Goal: Information Seeking & Learning: Learn about a topic

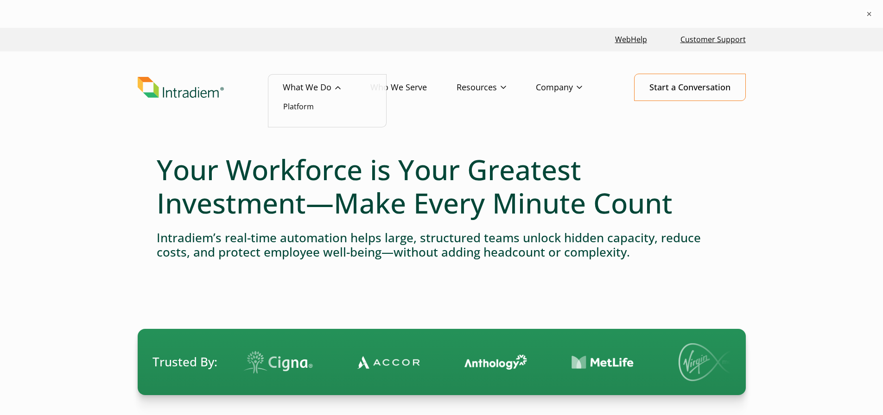
click at [313, 86] on link "What We Do" at bounding box center [327, 87] width 88 height 27
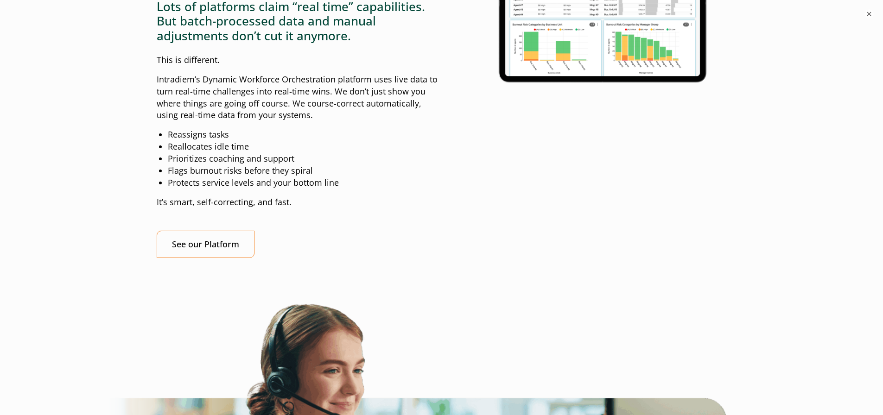
scroll to position [974, 0]
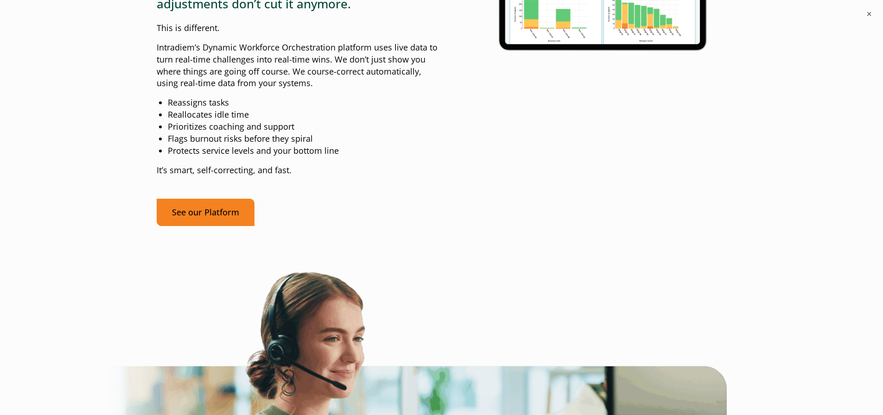
click at [233, 226] on link "See our Platform" at bounding box center [206, 212] width 98 height 27
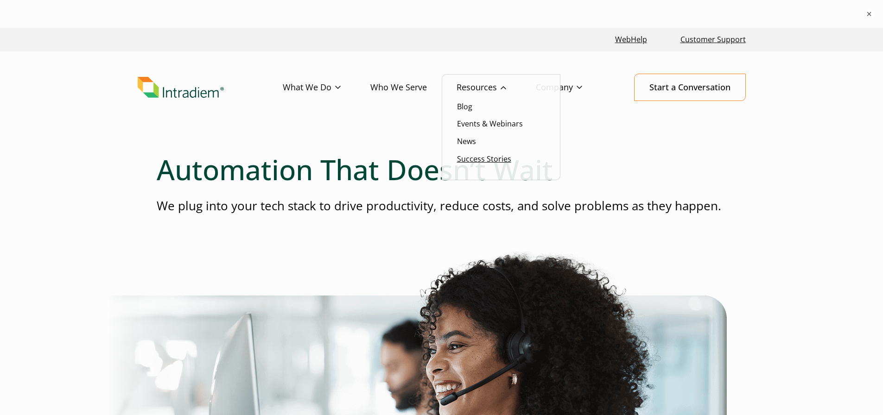
click at [481, 161] on link "Success Stories" at bounding box center [484, 159] width 54 height 10
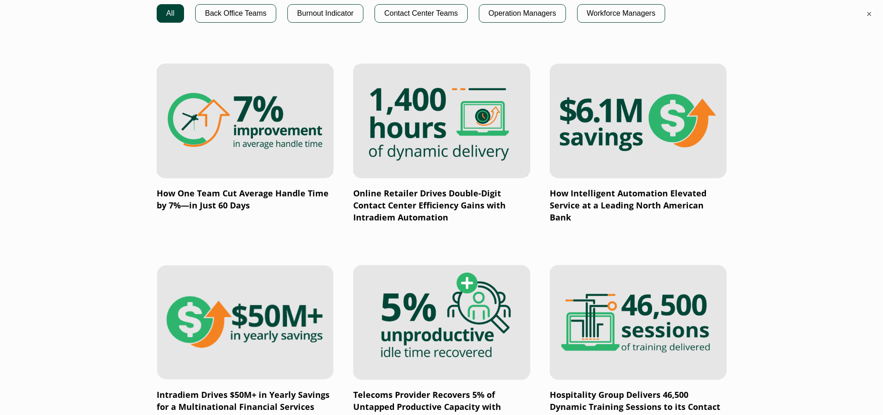
scroll to position [695, 0]
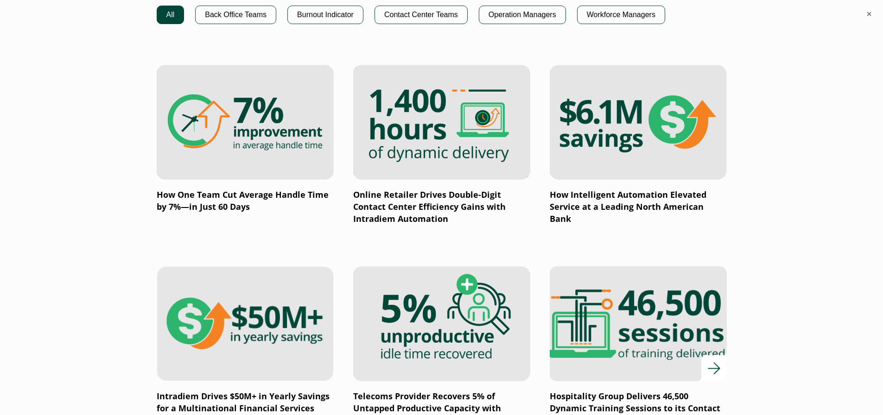
click at [649, 317] on img at bounding box center [638, 324] width 212 height 138
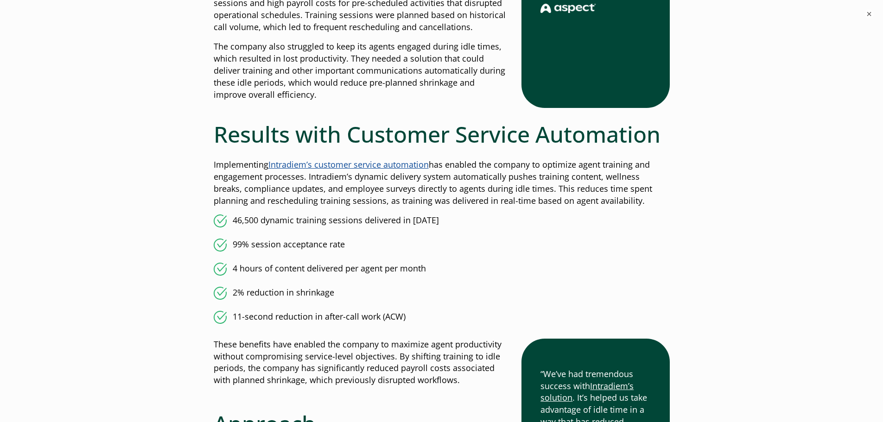
scroll to position [788, 0]
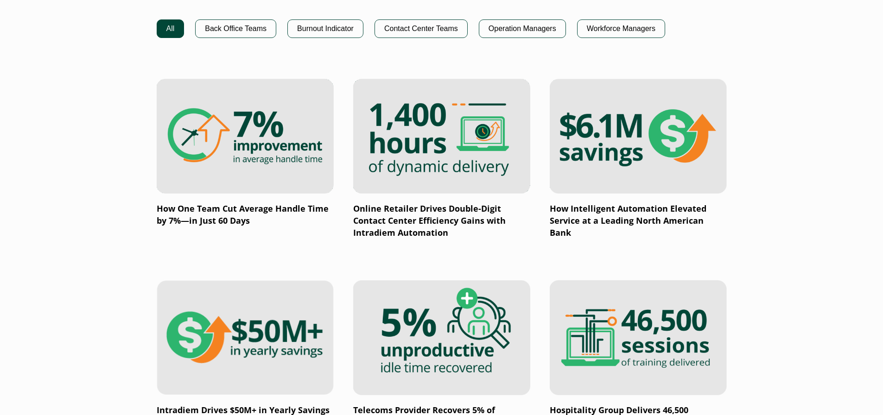
scroll to position [649, 0]
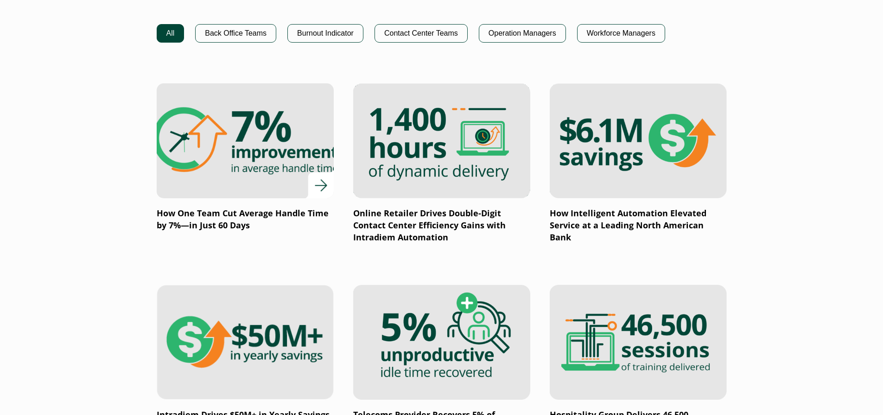
click at [205, 180] on img at bounding box center [245, 141] width 212 height 138
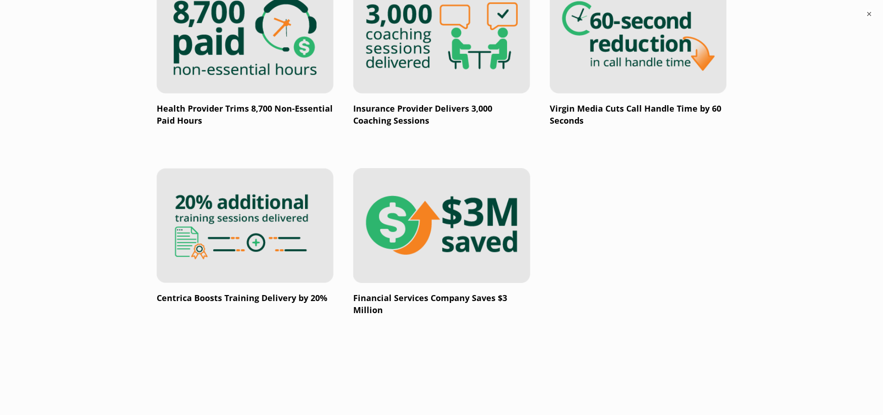
scroll to position [1345, 0]
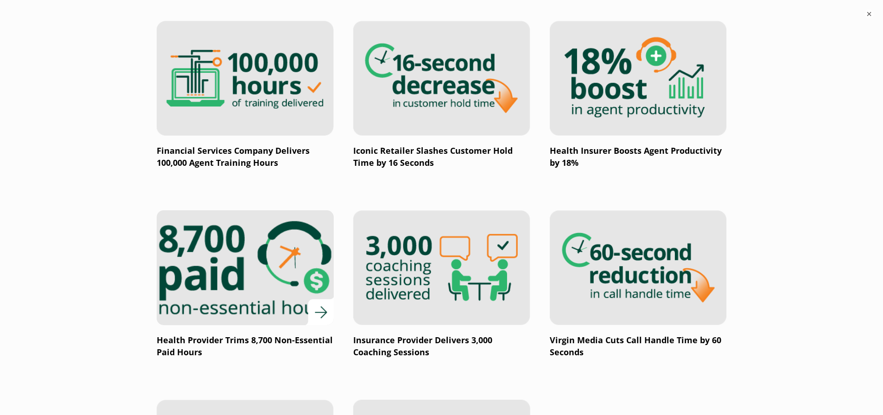
click at [202, 270] on img at bounding box center [245, 268] width 212 height 138
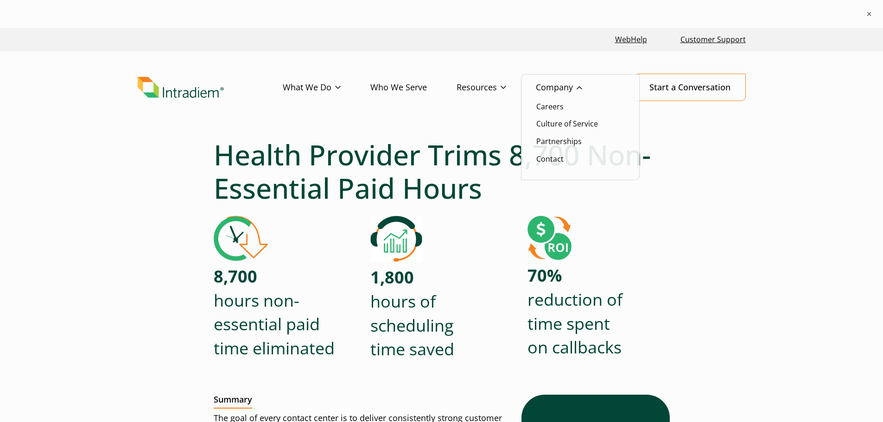
click at [566, 89] on link "Company" at bounding box center [574, 87] width 76 height 27
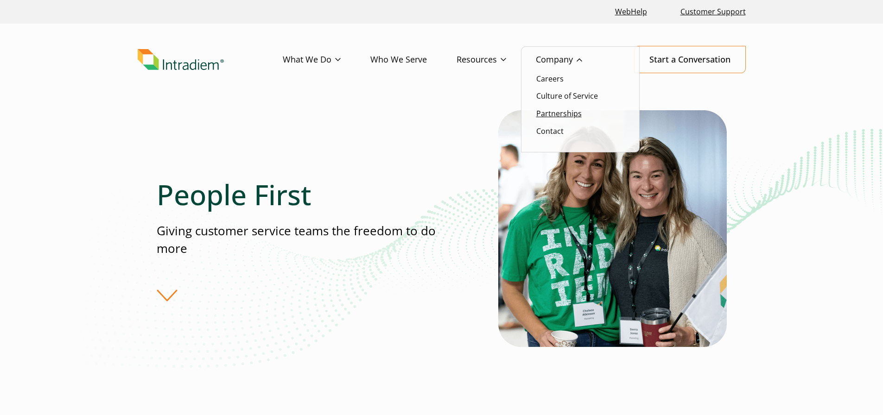
click at [572, 111] on link "Partnerships" at bounding box center [558, 113] width 45 height 10
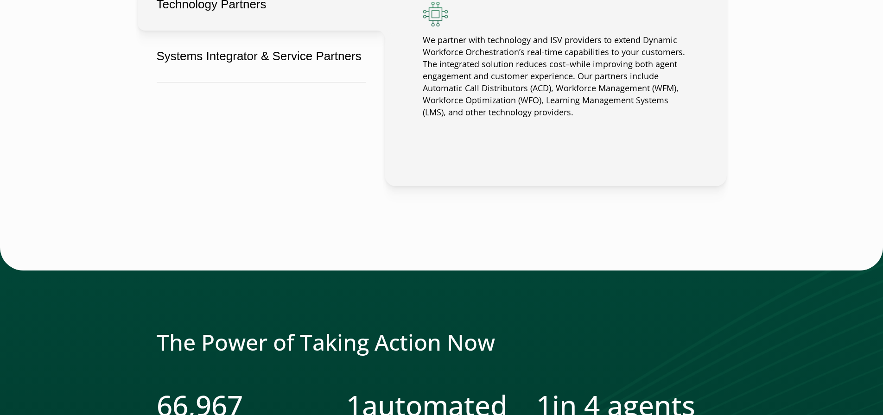
scroll to position [881, 0]
